Goal: Transaction & Acquisition: Download file/media

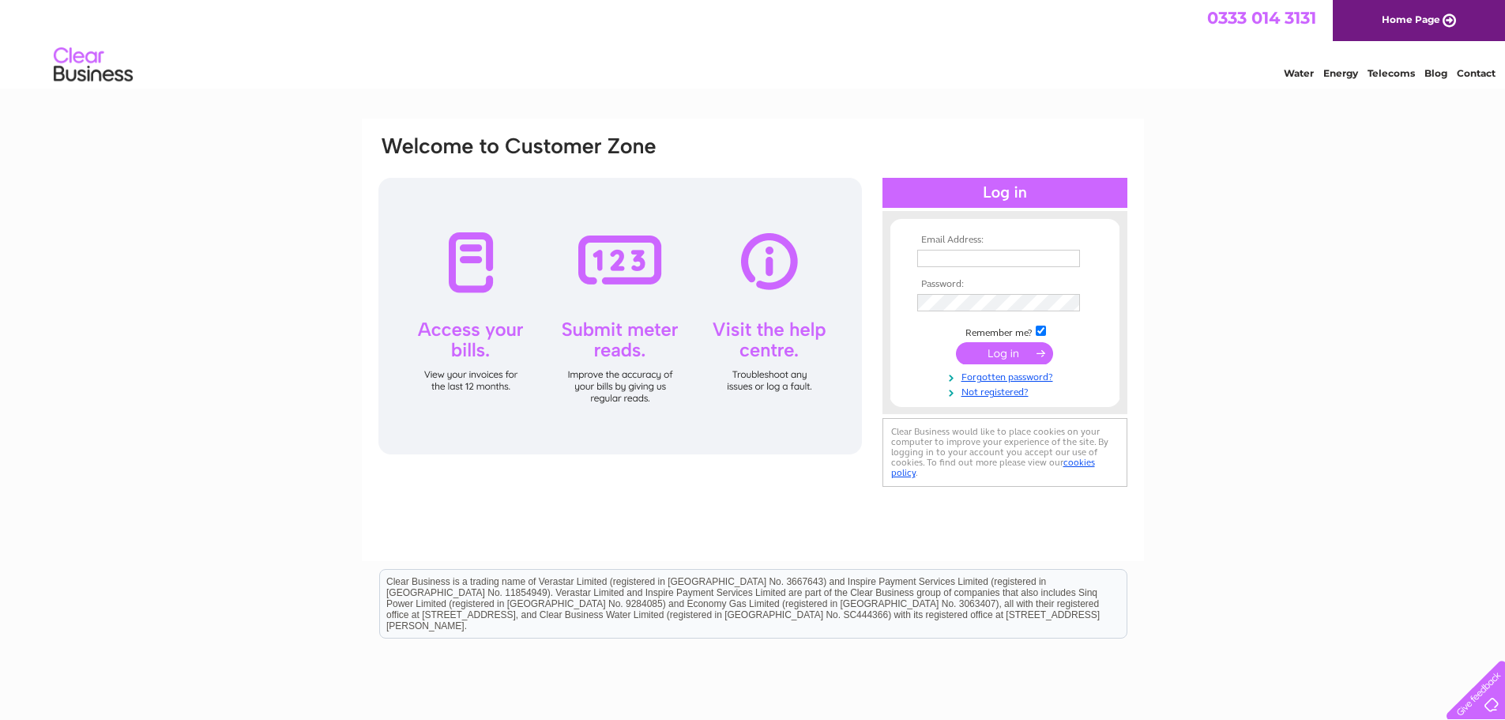
type input "manager@orcadian.co.uk"
click at [986, 342] on input "submit" at bounding box center [1004, 353] width 97 height 22
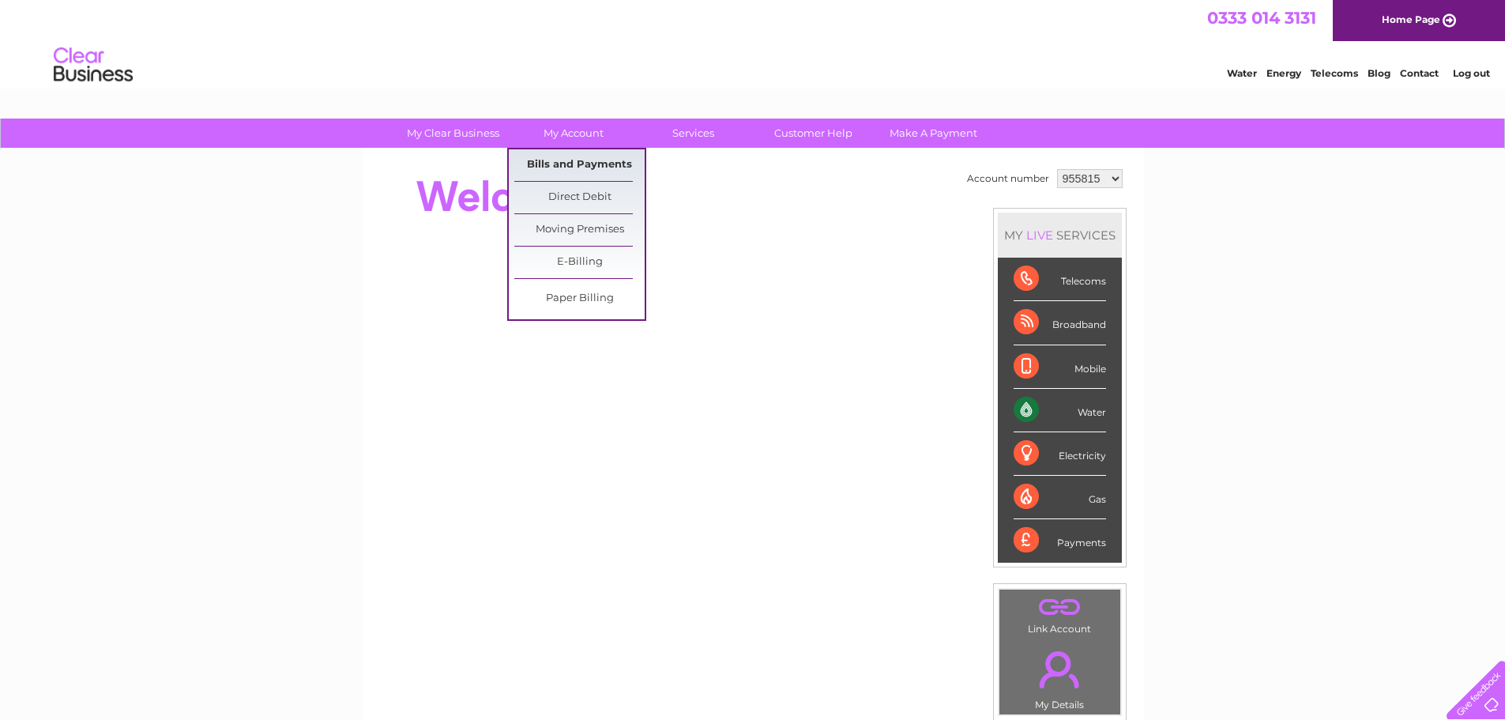
click at [567, 164] on link "Bills and Payments" at bounding box center [579, 165] width 130 height 32
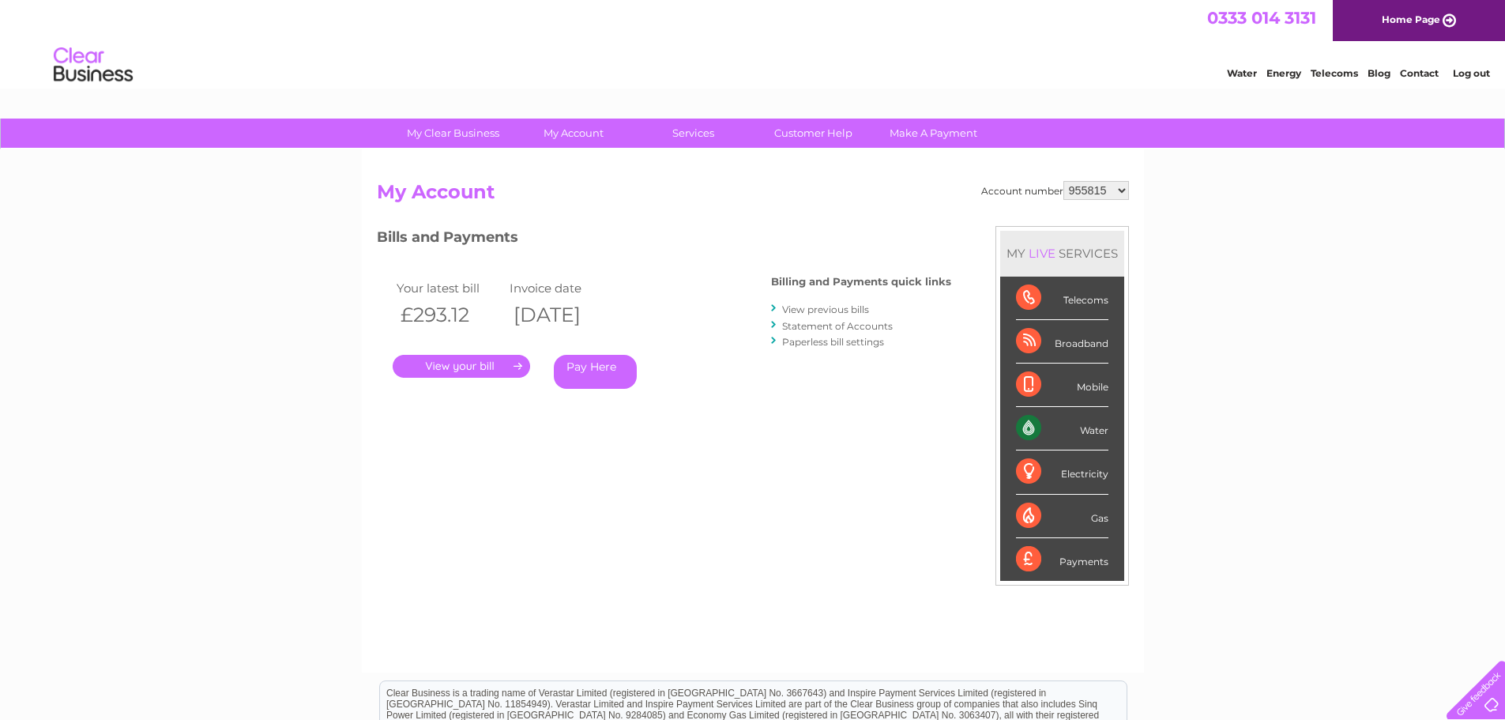
click at [476, 367] on link "." at bounding box center [461, 366] width 137 height 23
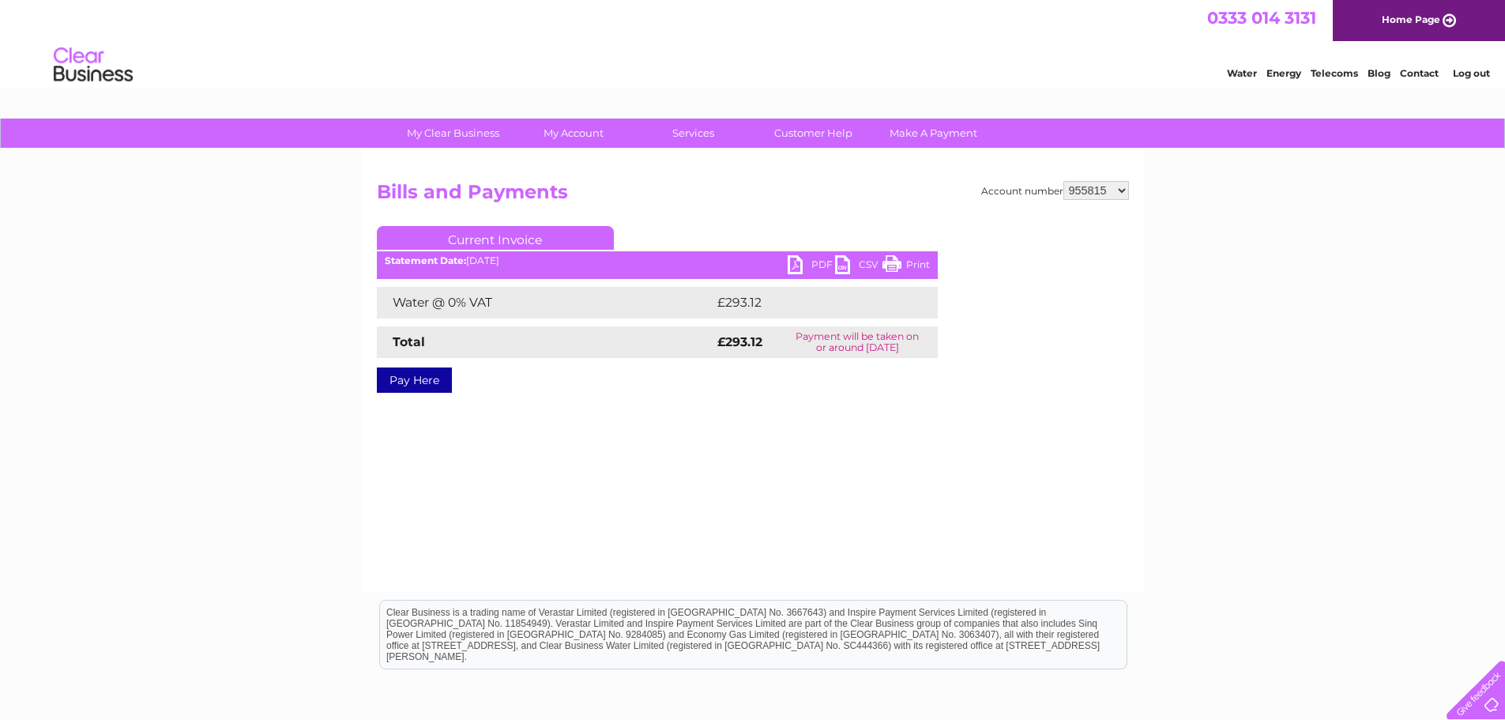
click at [798, 265] on link "PDF" at bounding box center [811, 266] width 47 height 23
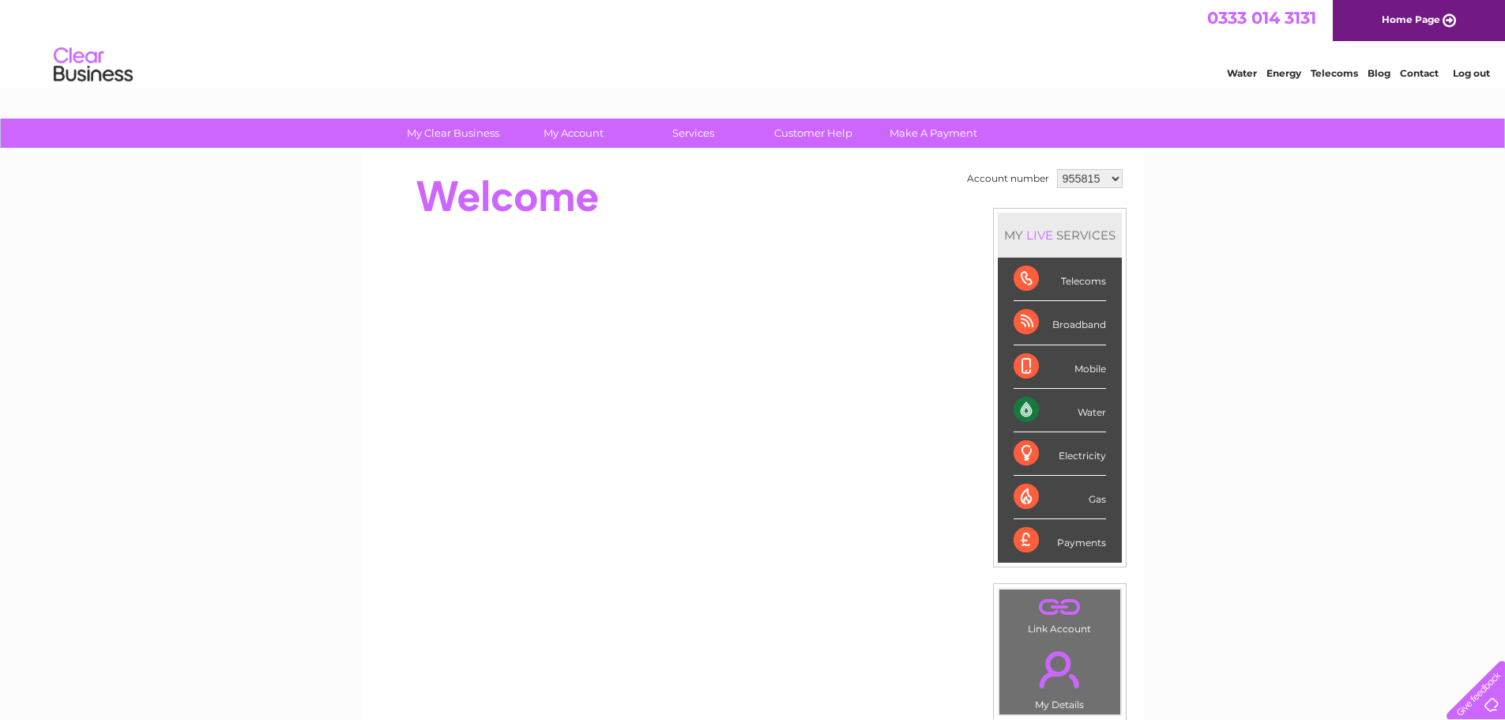
click at [1115, 179] on select "955815 3025970" at bounding box center [1090, 178] width 66 height 19
select select "3025970"
click at [1057, 169] on select "955815 3025970" at bounding box center [1090, 178] width 66 height 19
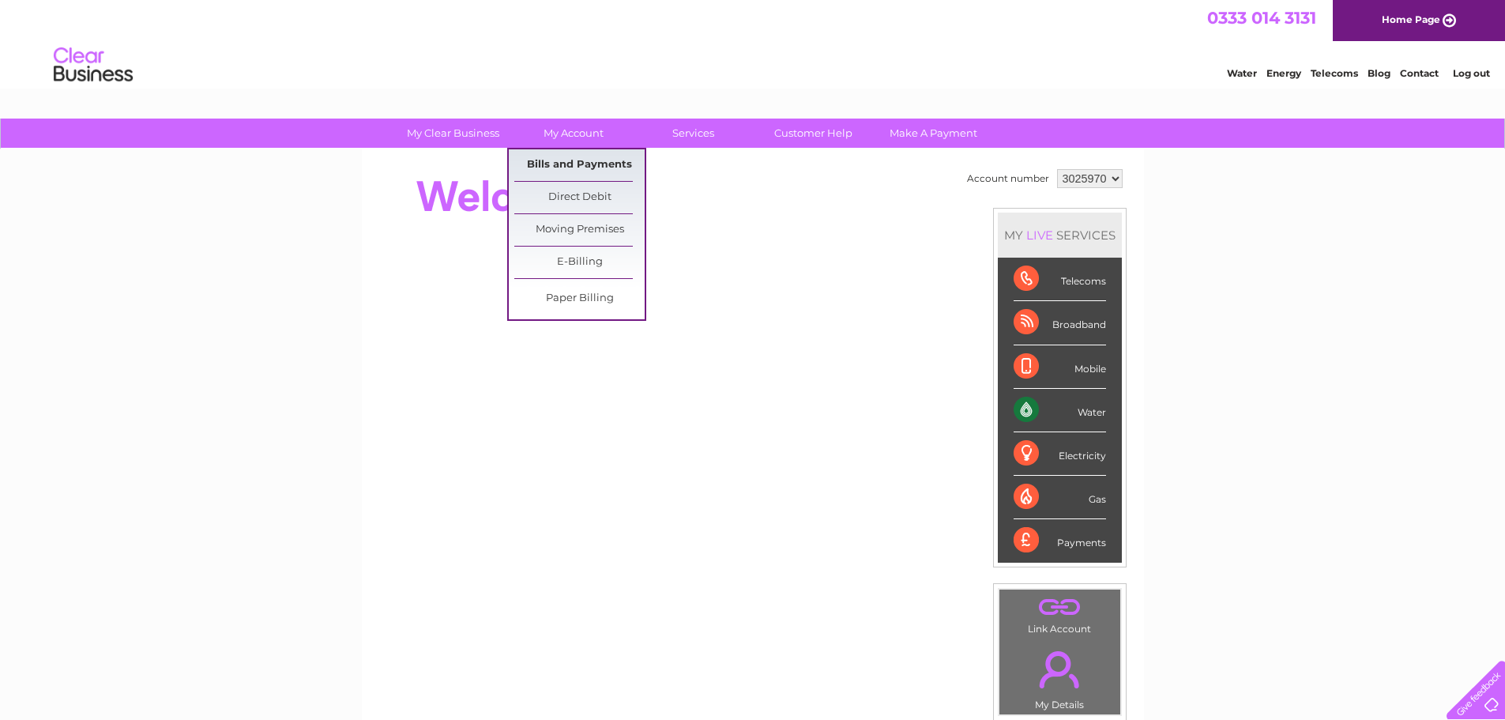
click at [596, 168] on link "Bills and Payments" at bounding box center [579, 165] width 130 height 32
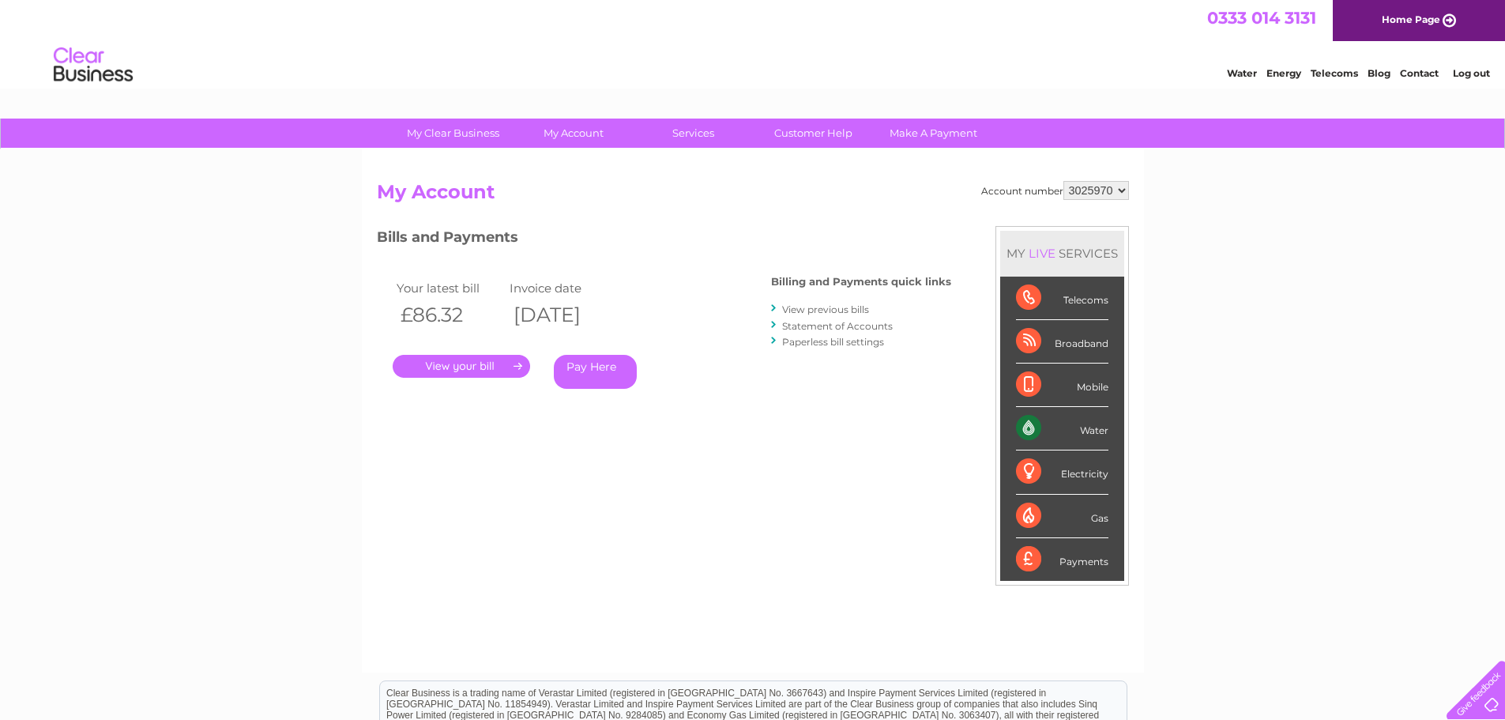
click at [479, 360] on link "." at bounding box center [461, 366] width 137 height 23
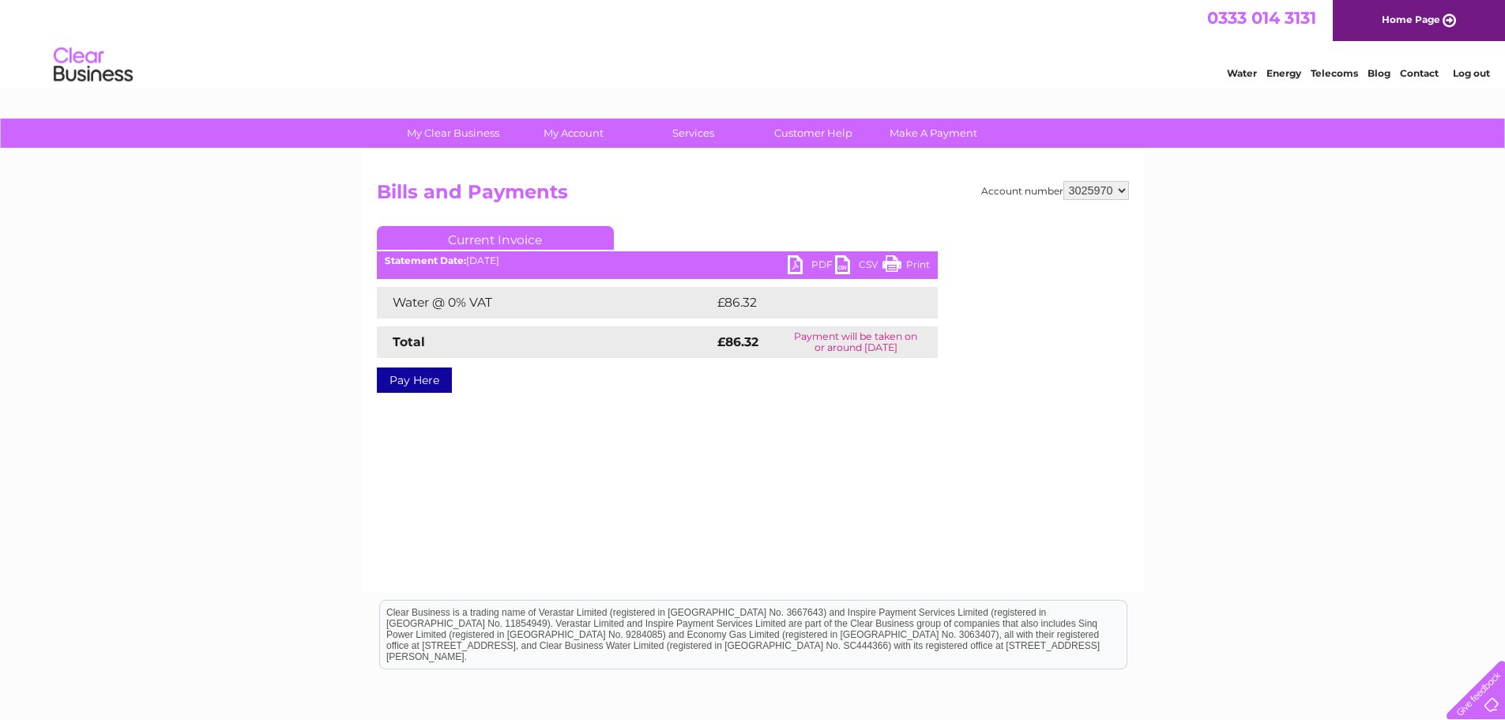
click at [803, 260] on link "PDF" at bounding box center [811, 266] width 47 height 23
